Goal: Check status

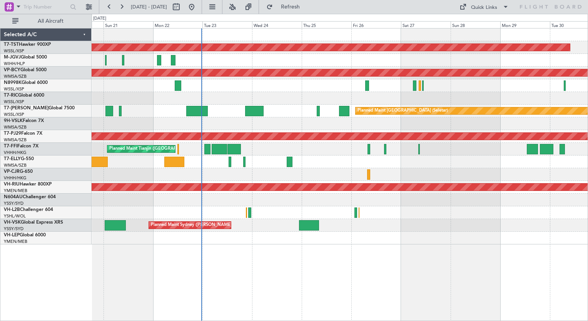
click at [240, 194] on div at bounding box center [340, 200] width 496 height 13
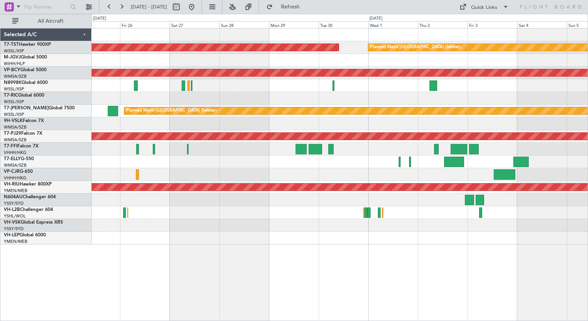
click at [247, 156] on div at bounding box center [340, 161] width 496 height 13
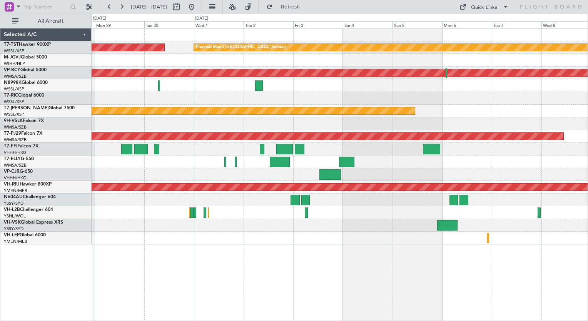
click at [377, 160] on div at bounding box center [340, 161] width 496 height 13
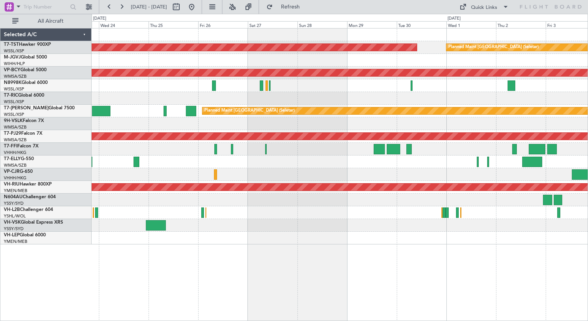
click at [449, 286] on div "Planned Maint [GEOGRAPHIC_DATA] (Seletar) Planned Maint [GEOGRAPHIC_DATA] (Sele…" at bounding box center [340, 174] width 497 height 293
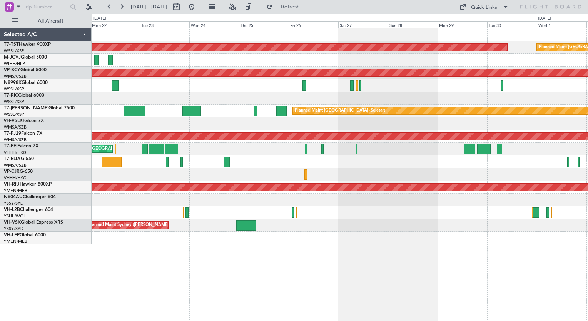
click at [489, 226] on div "Planned Maint [GEOGRAPHIC_DATA] (Seletar) Planned Maint [GEOGRAPHIC_DATA] (Sele…" at bounding box center [340, 136] width 496 height 216
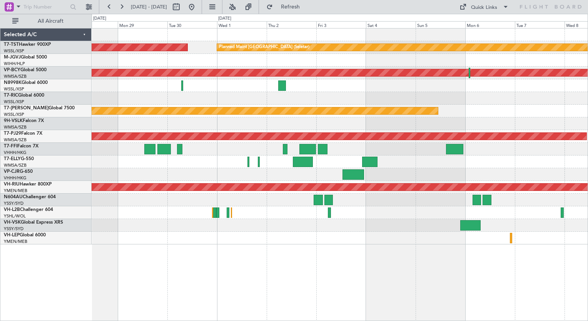
click at [192, 82] on div "Planned Maint [GEOGRAPHIC_DATA] (Seletar) Planned Maint [GEOGRAPHIC_DATA] (Sele…" at bounding box center [340, 136] width 496 height 216
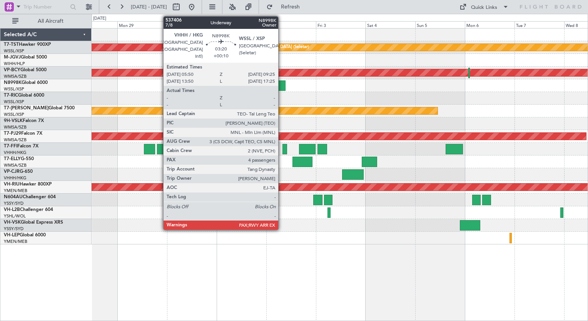
click at [282, 83] on div at bounding box center [282, 85] width 8 height 10
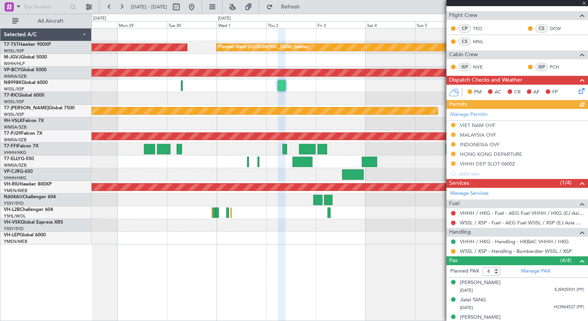
scroll to position [147, 0]
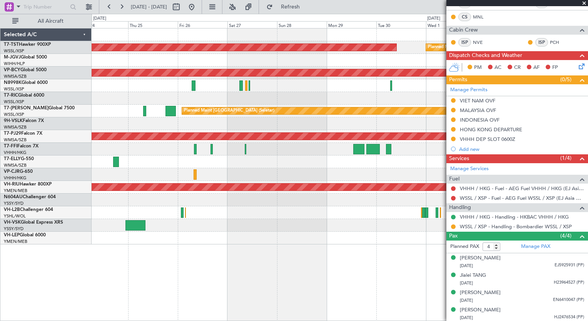
click at [366, 295] on div "Planned Maint [GEOGRAPHIC_DATA] (Seletar) Planned Maint [GEOGRAPHIC_DATA] (Sele…" at bounding box center [340, 174] width 497 height 293
click at [225, 240] on div at bounding box center [340, 238] width 496 height 13
